Goal: Task Accomplishment & Management: Use online tool/utility

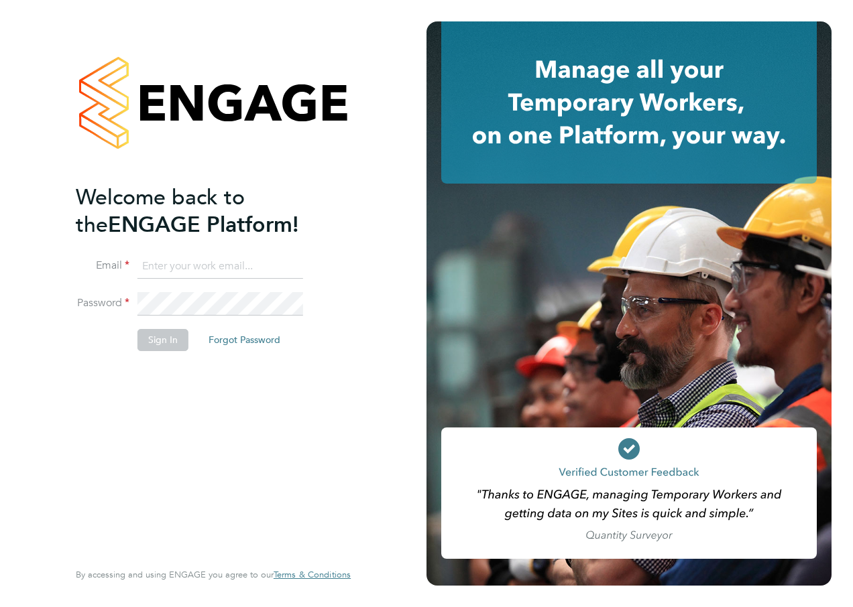
type input "[PERSON_NAME][EMAIL_ADDRESS][PERSON_NAME][PERSON_NAME][DOMAIN_NAME]"
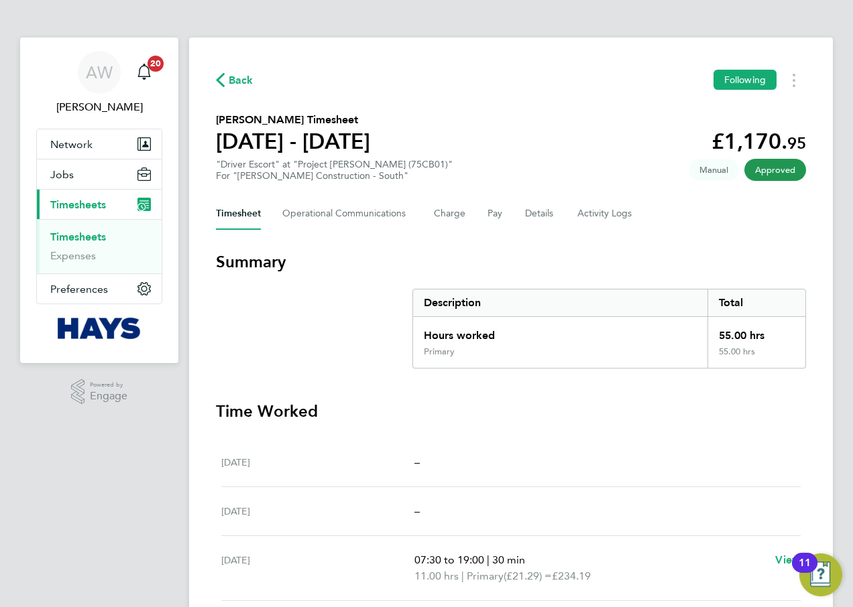
click at [83, 236] on link "Timesheets" at bounding box center [78, 237] width 56 height 13
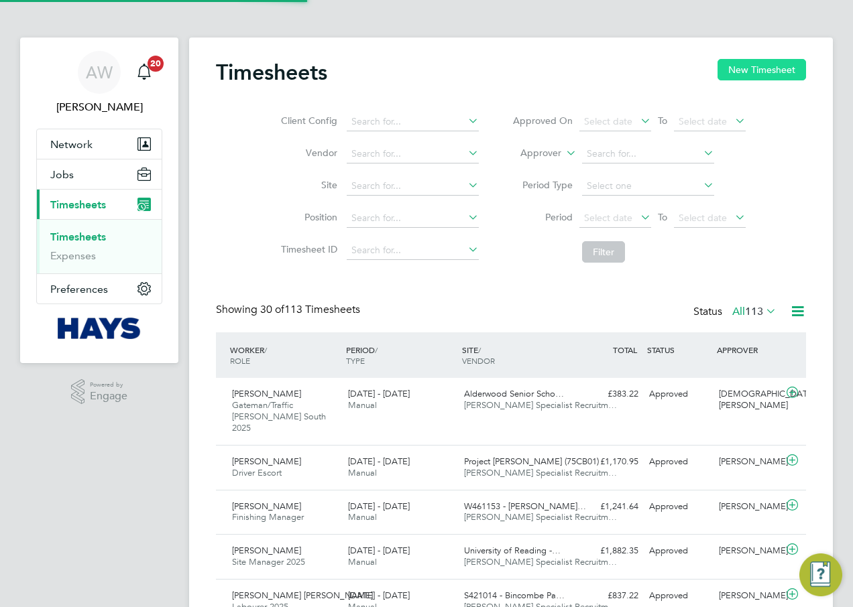
click at [754, 80] on button "New Timesheet" at bounding box center [761, 69] width 89 height 21
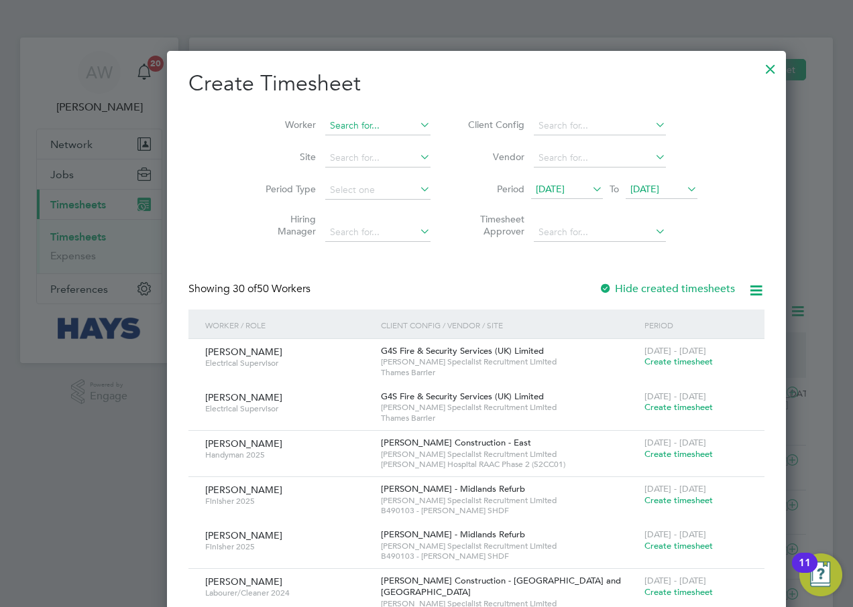
click at [325, 127] on input at bounding box center [377, 126] width 105 height 19
click at [325, 141] on li "Olugb enga Bright Akinsanya" at bounding box center [341, 144] width 134 height 18
type input "Olugbenga Bright Akinsanya"
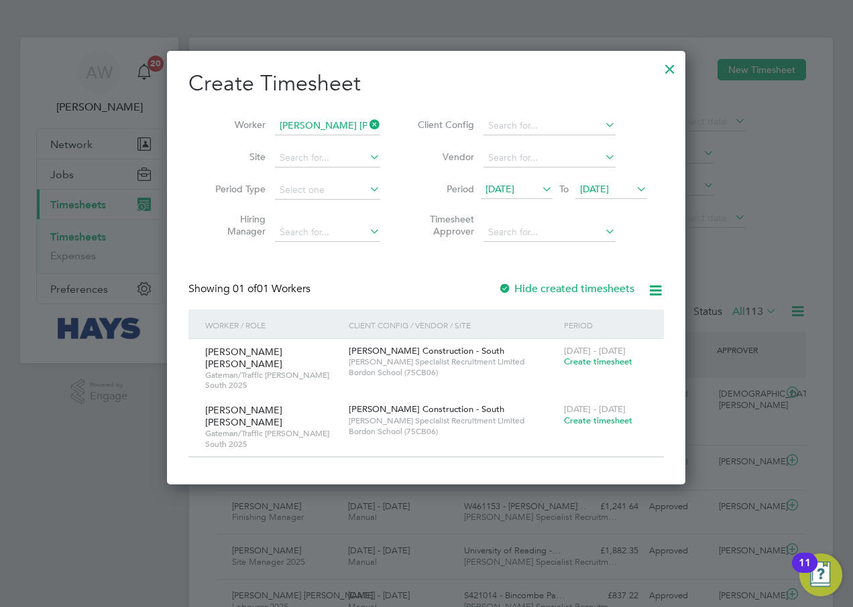
click at [514, 285] on label "Hide created timesheets" at bounding box center [566, 288] width 136 height 13
click at [523, 182] on span "11 Sep 2025" at bounding box center [517, 190] width 72 height 18
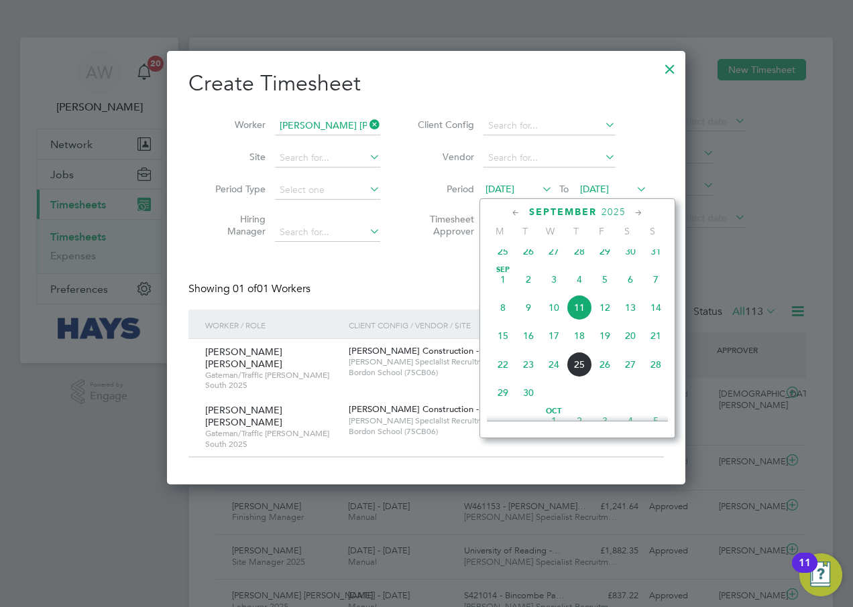
click at [578, 260] on span "28" at bounding box center [579, 251] width 25 height 25
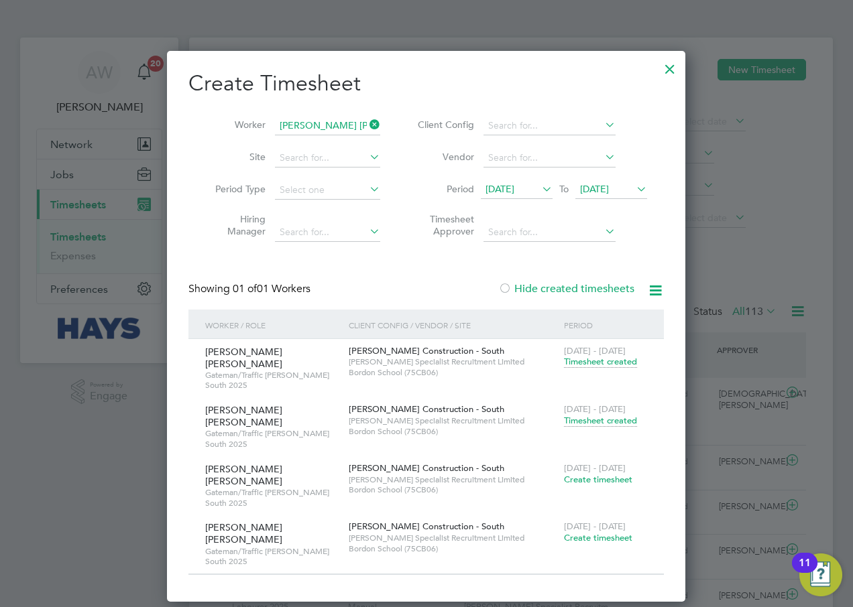
click at [629, 415] on span "Timesheet created" at bounding box center [600, 421] width 73 height 12
